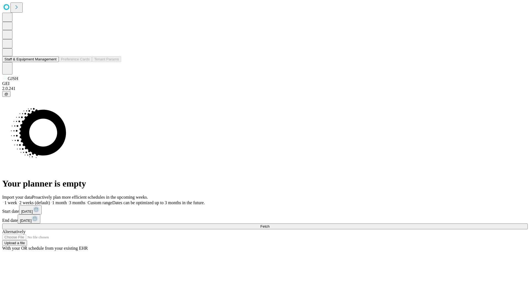
click at [53, 62] on button "Staff & Equipment Management" at bounding box center [30, 59] width 57 height 6
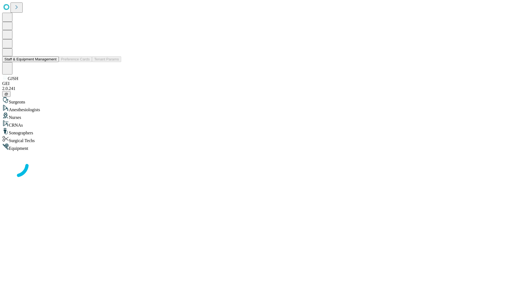
click at [53, 62] on button "Staff & Equipment Management" at bounding box center [30, 59] width 57 height 6
